Goal: Transaction & Acquisition: Purchase product/service

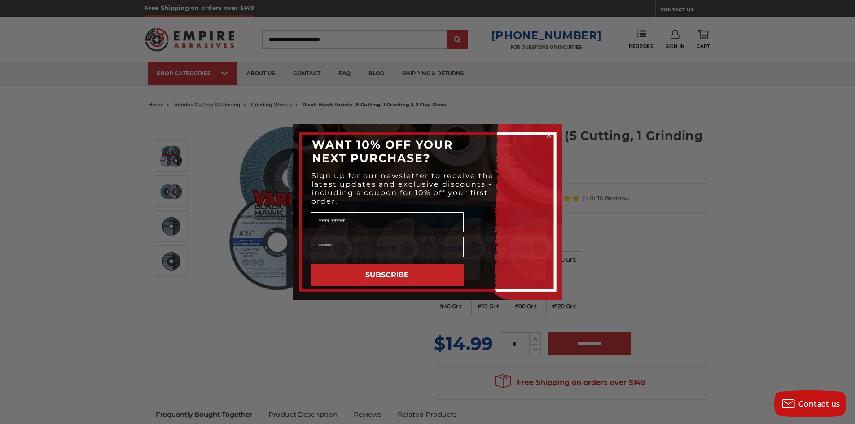
click at [549, 135] on icon "Close dialog" at bounding box center [549, 135] width 9 height 9
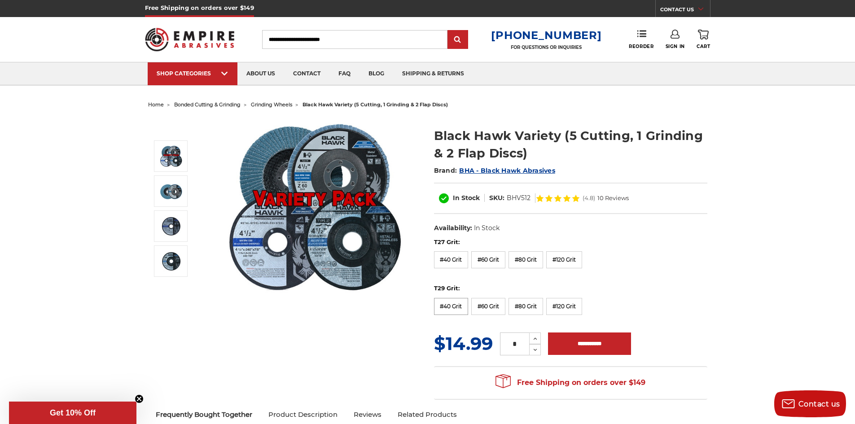
click at [452, 308] on label "#40 Grit" at bounding box center [451, 306] width 35 height 17
click at [280, 39] on input "Search" at bounding box center [354, 39] width 185 height 19
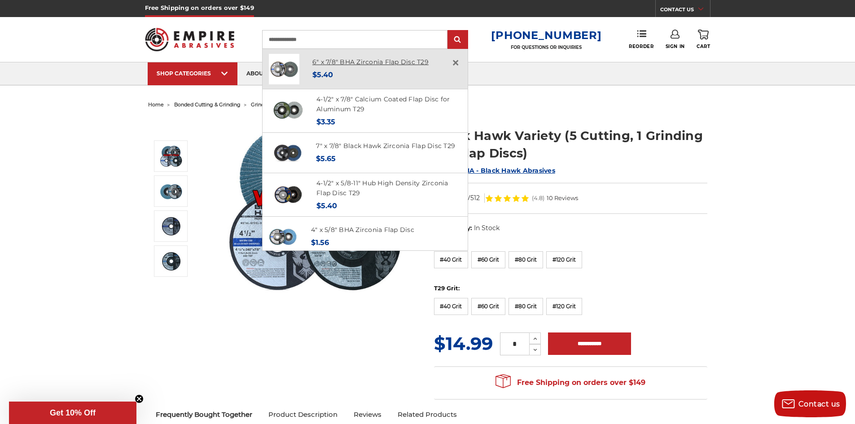
type input "**********"
click at [350, 64] on link "6" x 7/8" BHA Zirconia Flap Disc T29" at bounding box center [370, 62] width 116 height 8
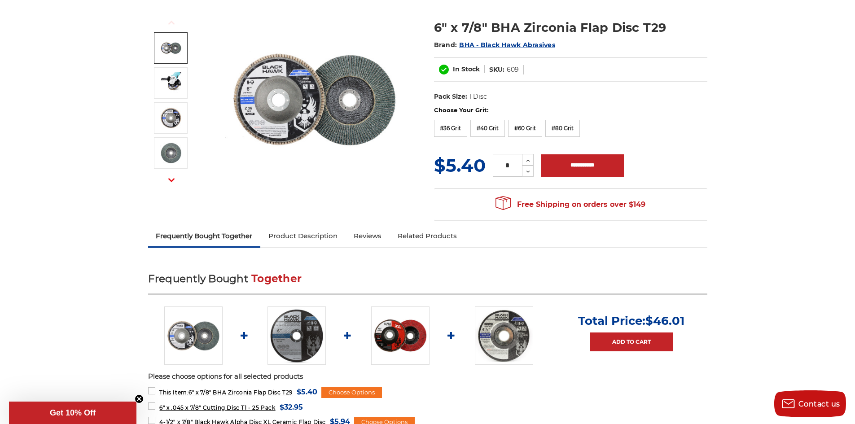
scroll to position [135, 0]
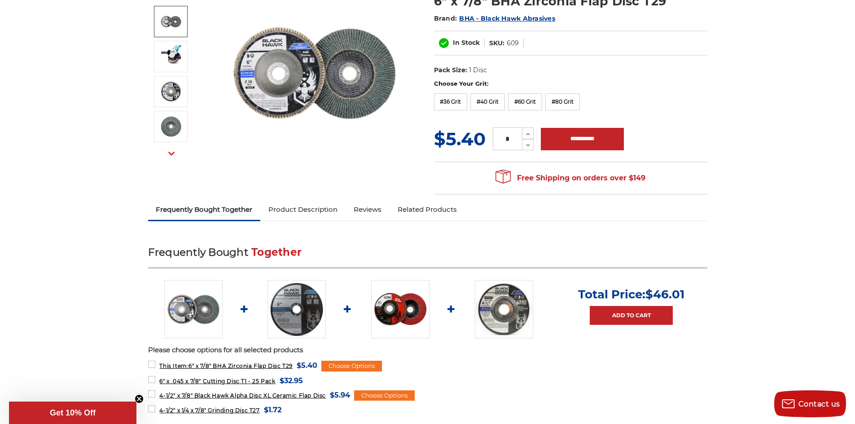
click at [403, 310] on img at bounding box center [400, 309] width 58 height 58
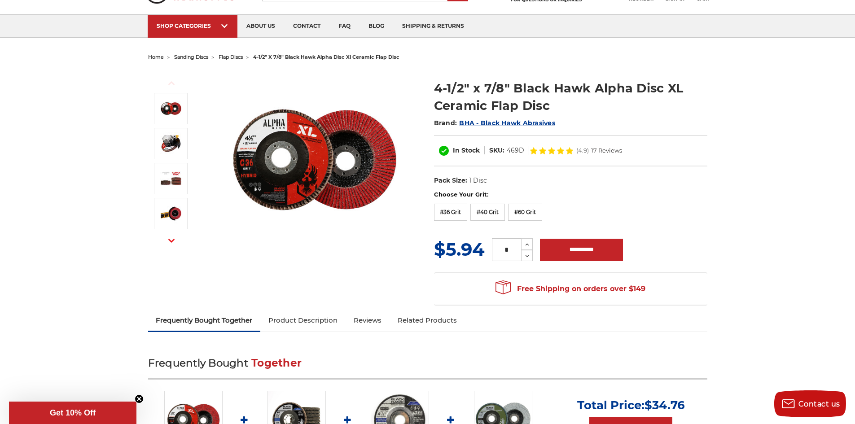
scroll to position [45, 0]
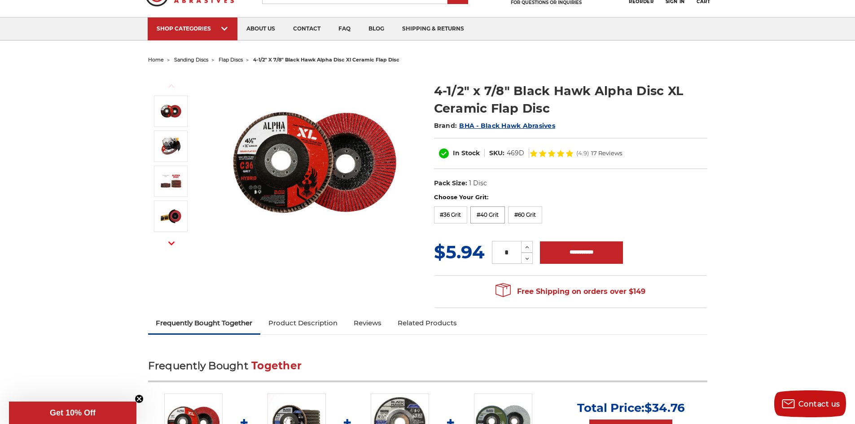
click at [478, 216] on label "#40 Grit" at bounding box center [487, 215] width 35 height 17
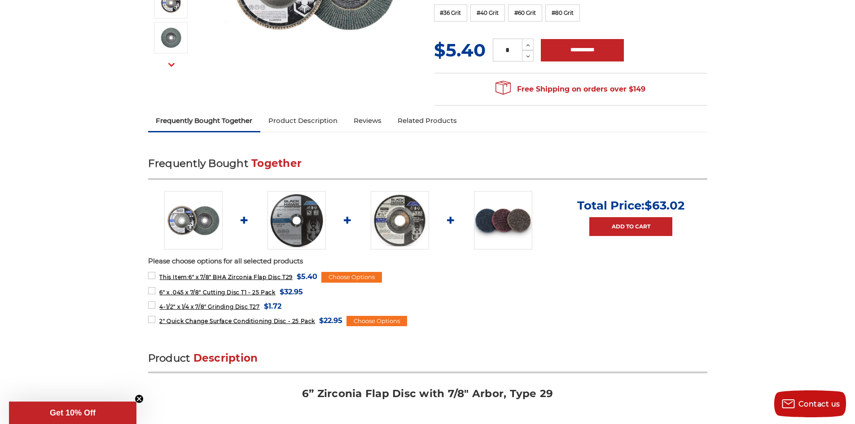
scroll to position [224, 0]
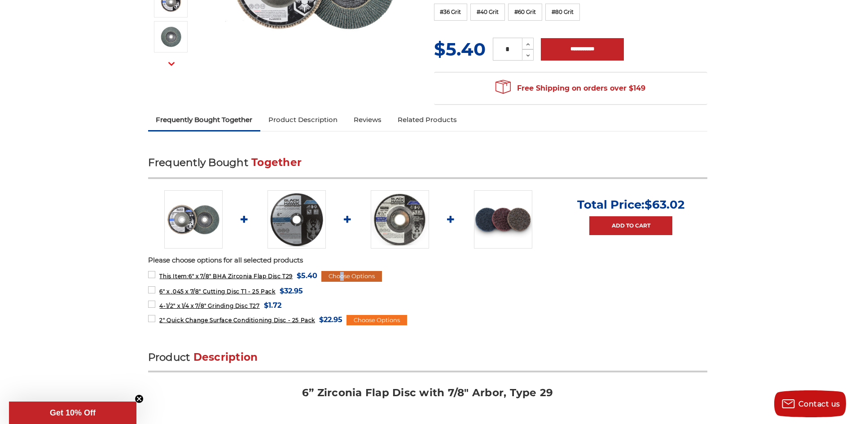
click at [344, 278] on div "Choose Options" at bounding box center [351, 276] width 61 height 11
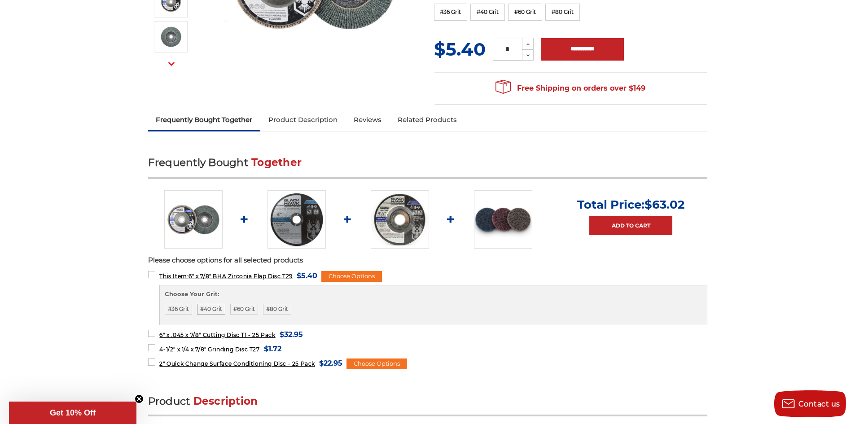
click at [211, 308] on label "#40 Grit" at bounding box center [211, 309] width 28 height 11
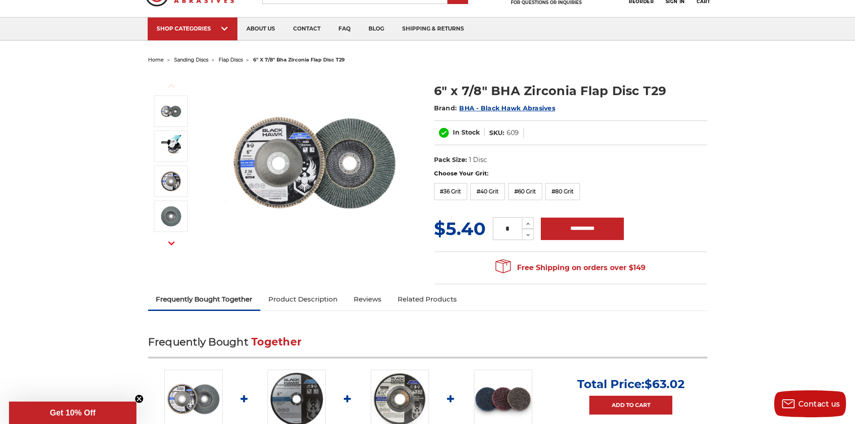
scroll to position [0, 0]
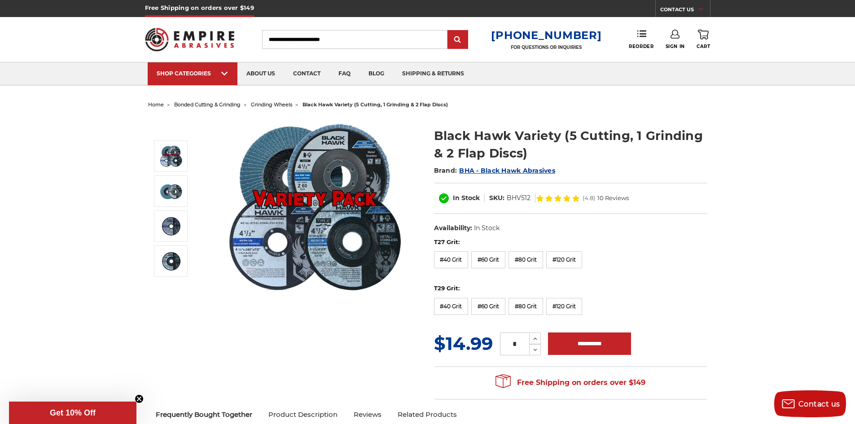
click at [357, 40] on input "Search" at bounding box center [354, 39] width 185 height 19
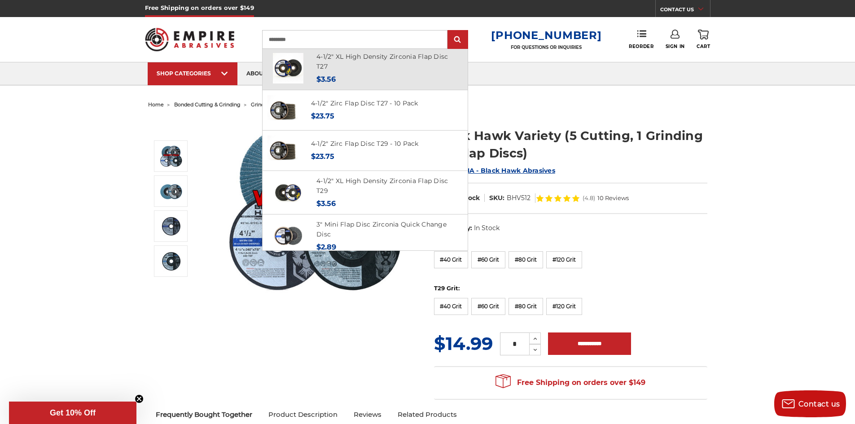
scroll to position [90, 0]
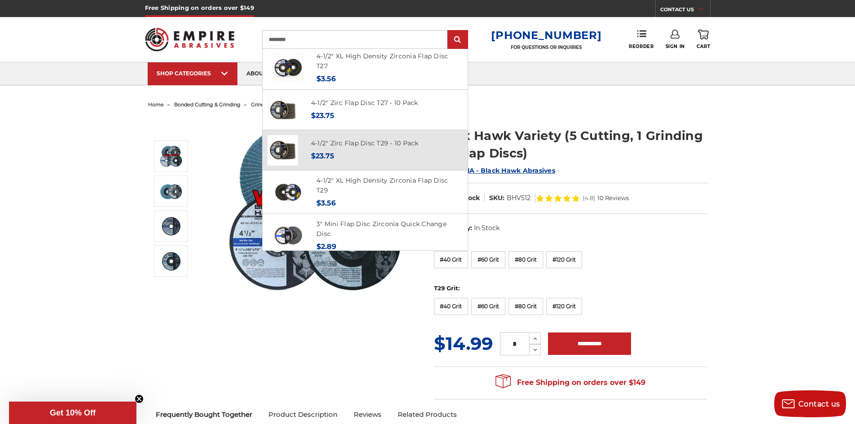
type input "*********"
click at [334, 153] on span "$23.75" at bounding box center [322, 156] width 23 height 9
click at [298, 152] on img at bounding box center [283, 150] width 31 height 31
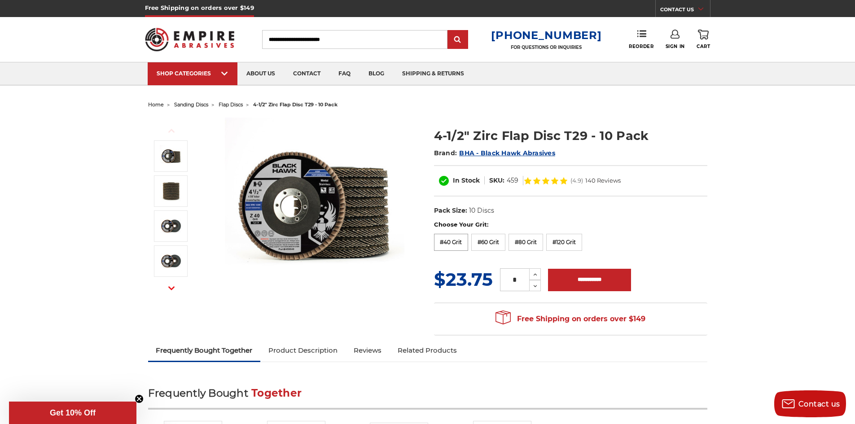
click at [452, 244] on label "#40 Grit" at bounding box center [451, 242] width 35 height 17
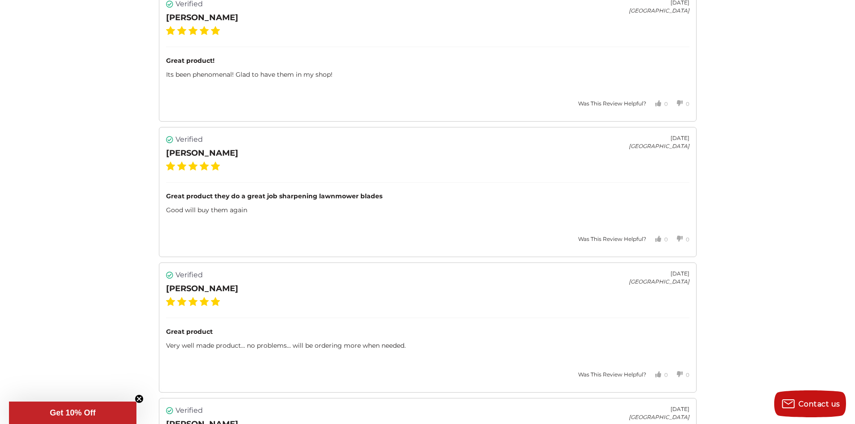
scroll to position [1796, 0]
